Goal: Check status: Check status

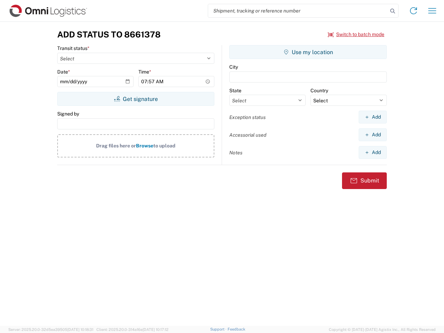
click at [298, 11] on input "search" at bounding box center [298, 10] width 180 height 13
click at [392, 11] on icon at bounding box center [393, 11] width 10 height 10
click at [413, 11] on icon at bounding box center [413, 10] width 11 height 11
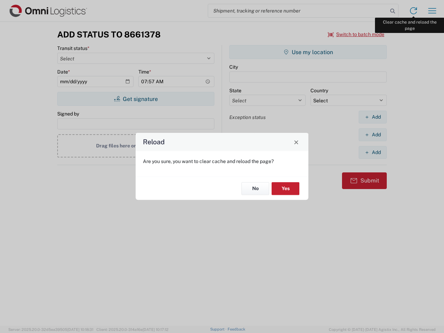
click at [432, 11] on div "Reload Are you sure, you want to clear cache and reload the page? No Yes" at bounding box center [222, 166] width 444 height 333
click at [356, 34] on div "Reload Are you sure, you want to clear cache and reload the page? No Yes" at bounding box center [222, 166] width 444 height 333
click at [136, 99] on div "Reload Are you sure, you want to clear cache and reload the page? No Yes" at bounding box center [222, 166] width 444 height 333
click at [308, 52] on div "Reload Are you sure, you want to clear cache and reload the page? No Yes" at bounding box center [222, 166] width 444 height 333
click at [372, 117] on div "Reload Are you sure, you want to clear cache and reload the page? No Yes" at bounding box center [222, 166] width 444 height 333
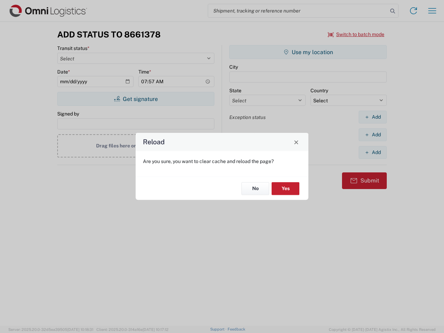
click at [372, 135] on div "Reload Are you sure, you want to clear cache and reload the page? No Yes" at bounding box center [222, 166] width 444 height 333
click at [372, 152] on div "Reload Are you sure, you want to clear cache and reload the page? No Yes" at bounding box center [222, 166] width 444 height 333
